Goal: Task Accomplishment & Management: Manage account settings

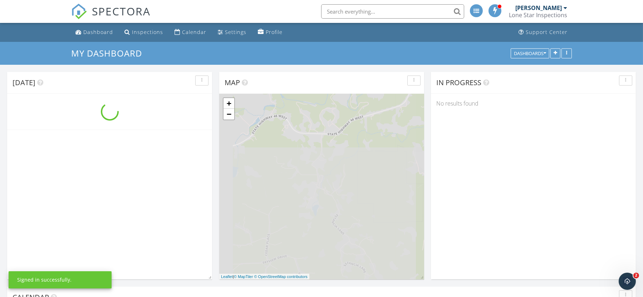
scroll to position [665, 657]
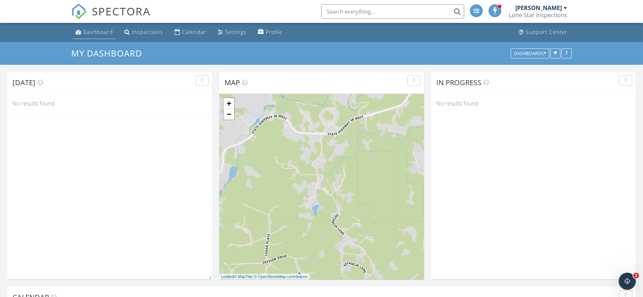
click at [94, 33] on div "Dashboard" at bounding box center [98, 32] width 30 height 7
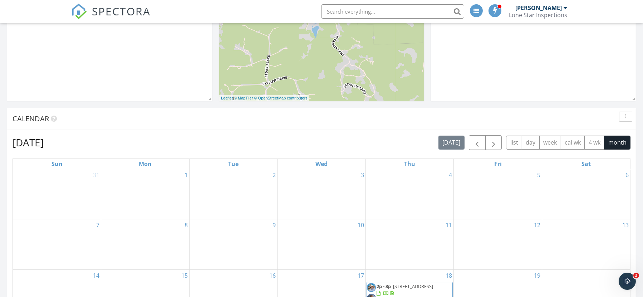
scroll to position [208, 0]
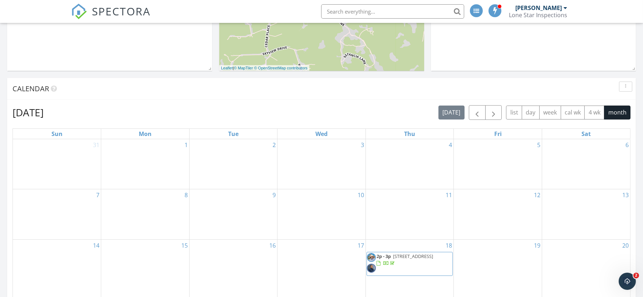
click at [433, 255] on span "[STREET_ADDRESS]" at bounding box center [413, 256] width 40 height 6
click at [431, 258] on span "[STREET_ADDRESS]" at bounding box center [413, 256] width 40 height 6
click at [477, 117] on span "button" at bounding box center [477, 112] width 9 height 9
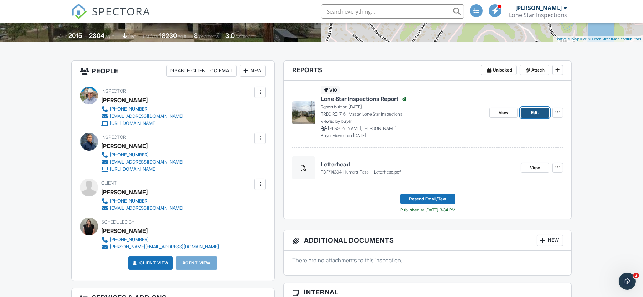
click at [528, 111] on link "Edit" at bounding box center [535, 113] width 29 height 10
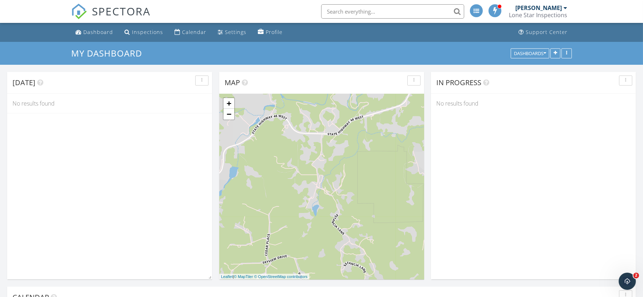
click at [559, 11] on div "[PERSON_NAME]" at bounding box center [538, 7] width 46 height 7
click at [545, 15] on div "Lone Star Inspections" at bounding box center [538, 14] width 58 height 7
click at [560, 16] on div "Lone Star Inspections" at bounding box center [538, 14] width 58 height 7
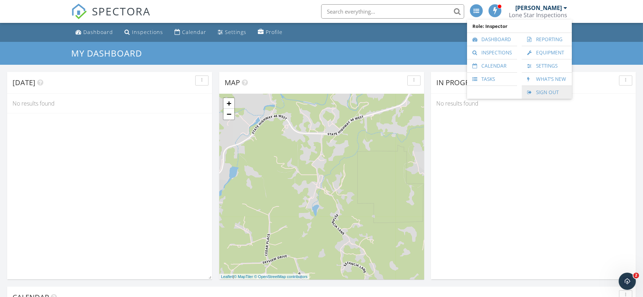
click at [544, 89] on link "Sign Out" at bounding box center [546, 92] width 43 height 13
